Goal: Find specific page/section: Find specific page/section

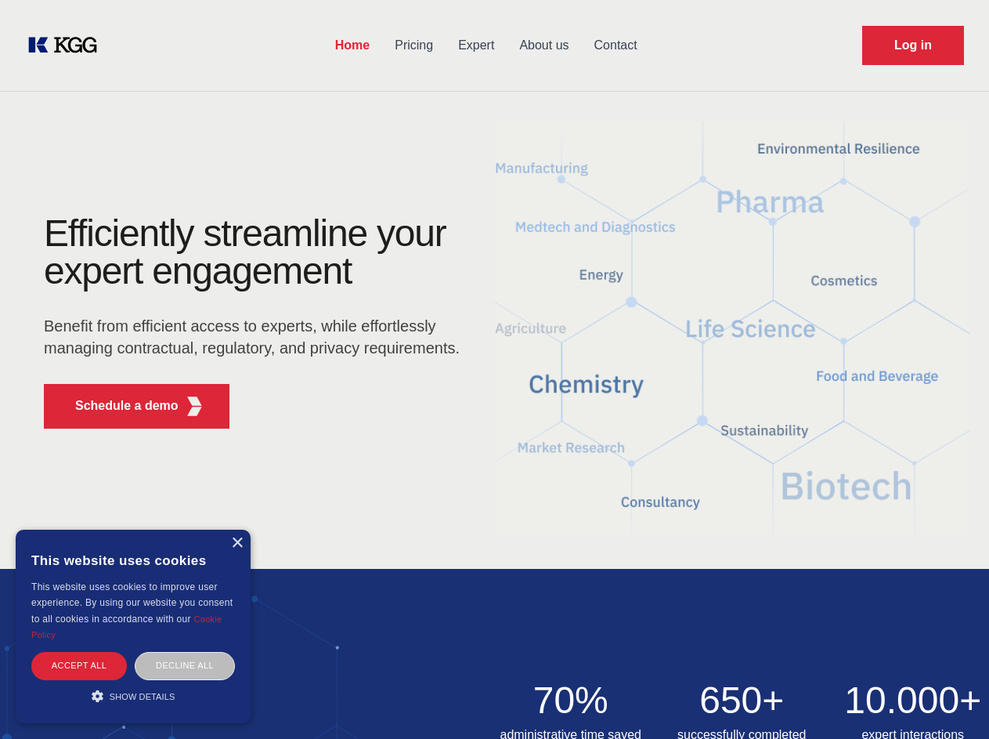
click at [494, 369] on div "Efficiently streamline your expert engagement Benefit from efficient access to …" at bounding box center [257, 328] width 476 height 226
click at [117, 406] on p "Schedule a demo" at bounding box center [126, 405] width 103 height 19
click at [237, 543] on div "× This website uses cookies This website uses cookies to improve user experienc…" at bounding box center [133, 625] width 235 height 193
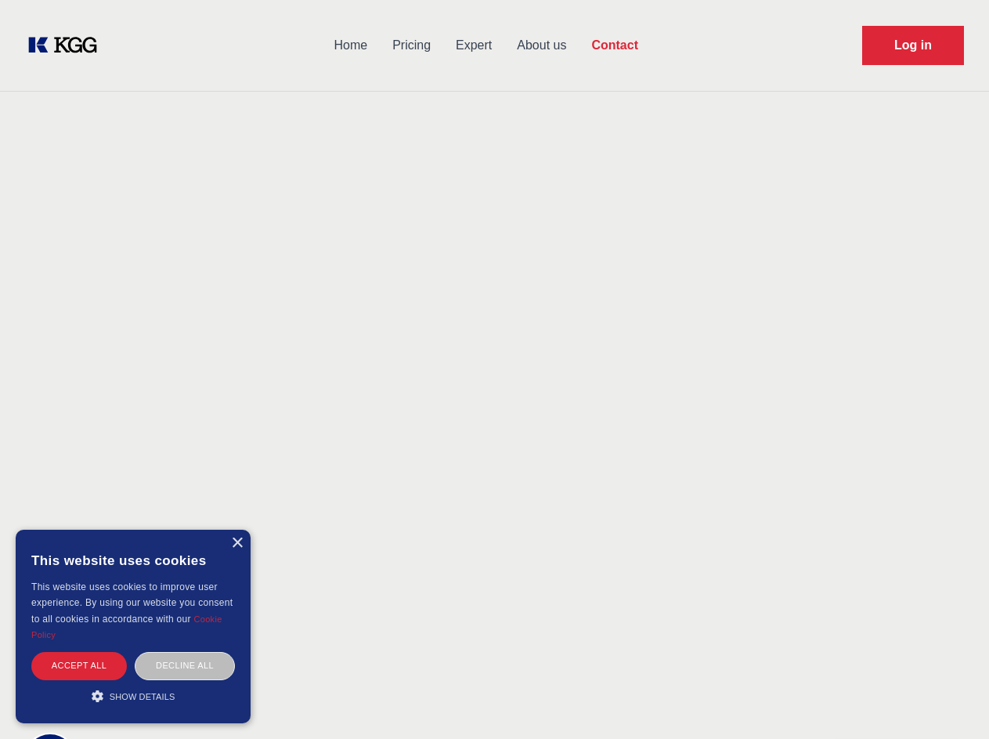
click at [79, 665] on div "Accept all" at bounding box center [79, 665] width 96 height 27
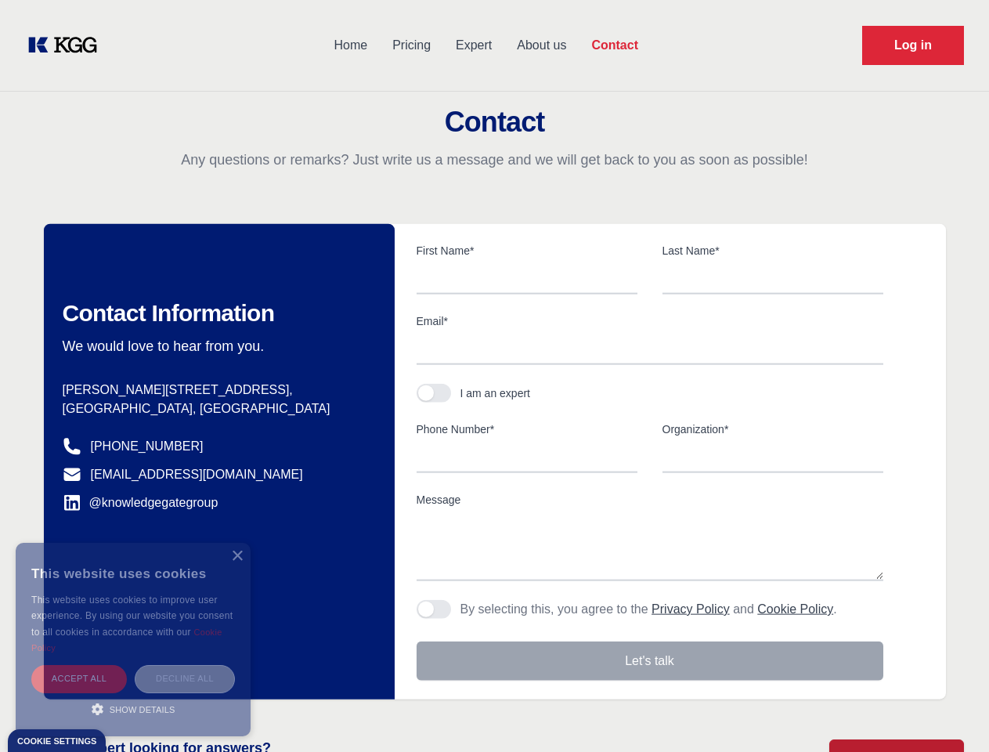
click at [185, 665] on div "Decline all" at bounding box center [185, 678] width 100 height 27
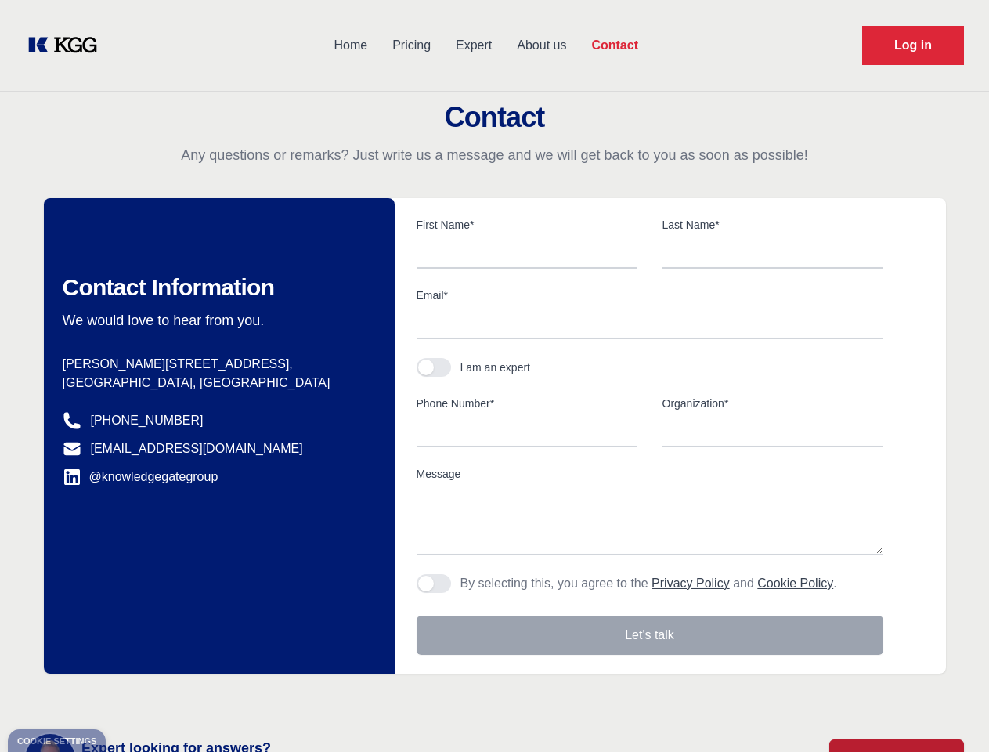
click at [133, 695] on main "Contact Any questions or remarks? Just write us a message and we will get back …" at bounding box center [494, 407] width 989 height 815
